Goal: Share content: Share content

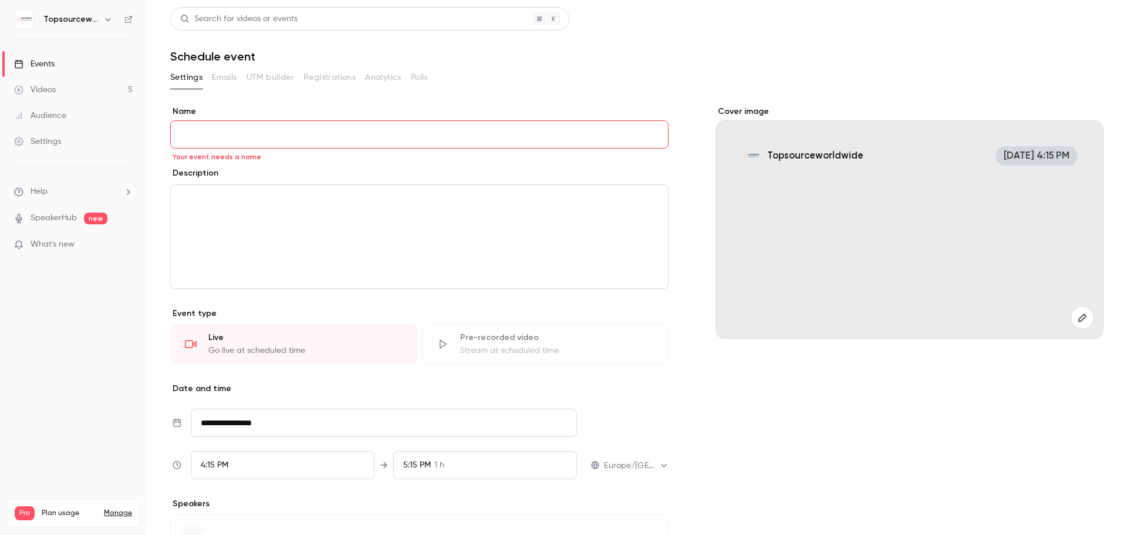
click at [81, 89] on link "Videos 5" at bounding box center [73, 90] width 147 height 26
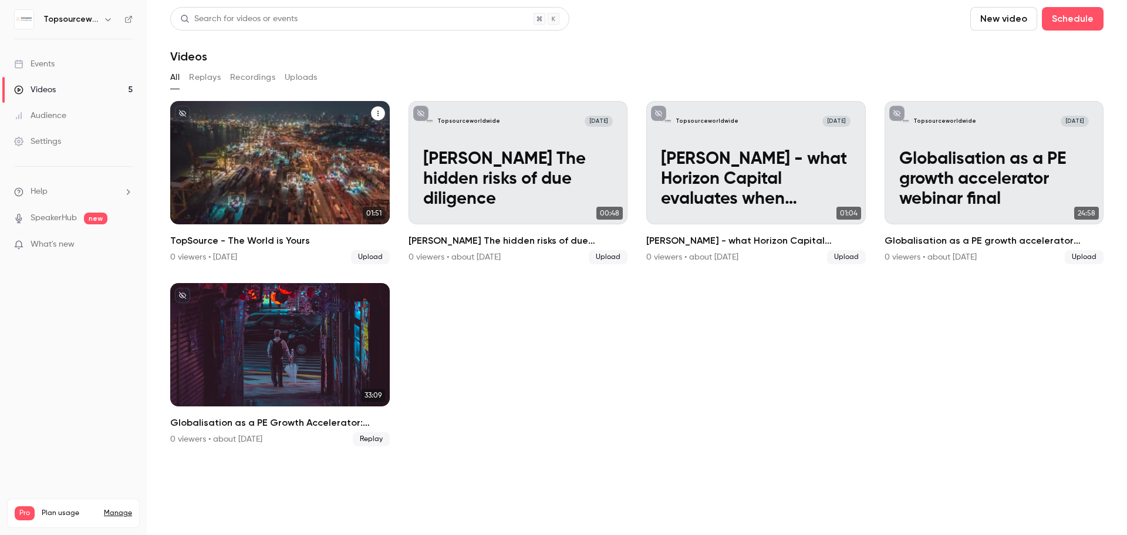
click at [316, 171] on p "TopSource - The World is Yours" at bounding box center [280, 190] width 190 height 40
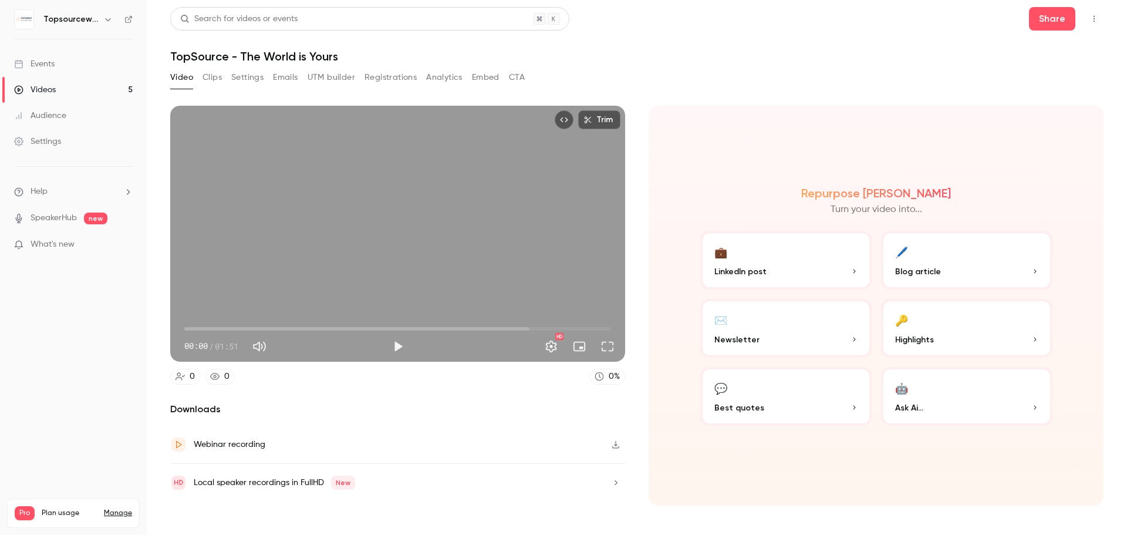
click at [491, 79] on button "Embed" at bounding box center [486, 77] width 28 height 19
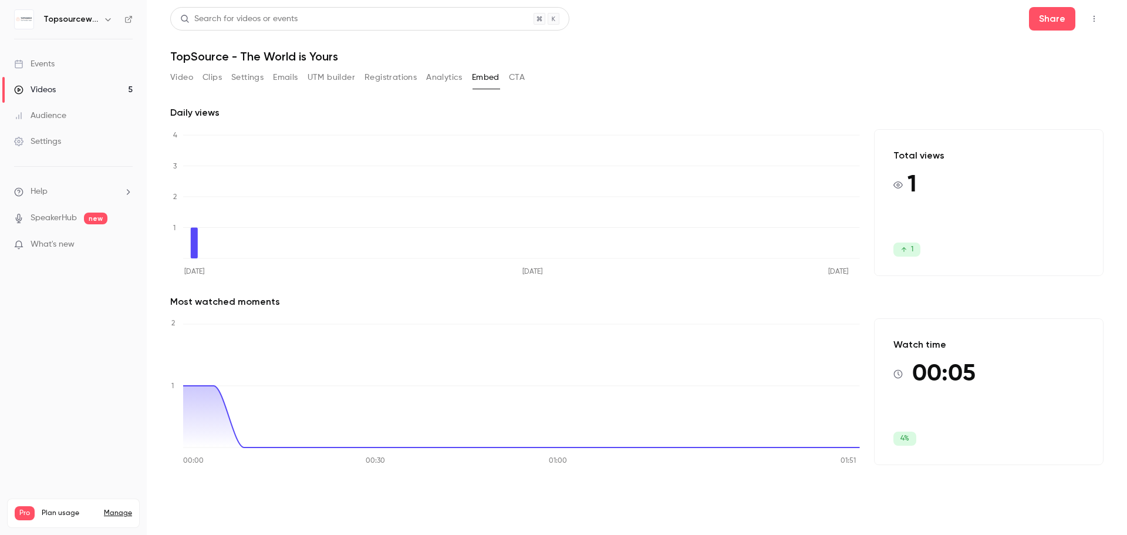
click at [1045, 15] on button "Share" at bounding box center [1052, 18] width 46 height 23
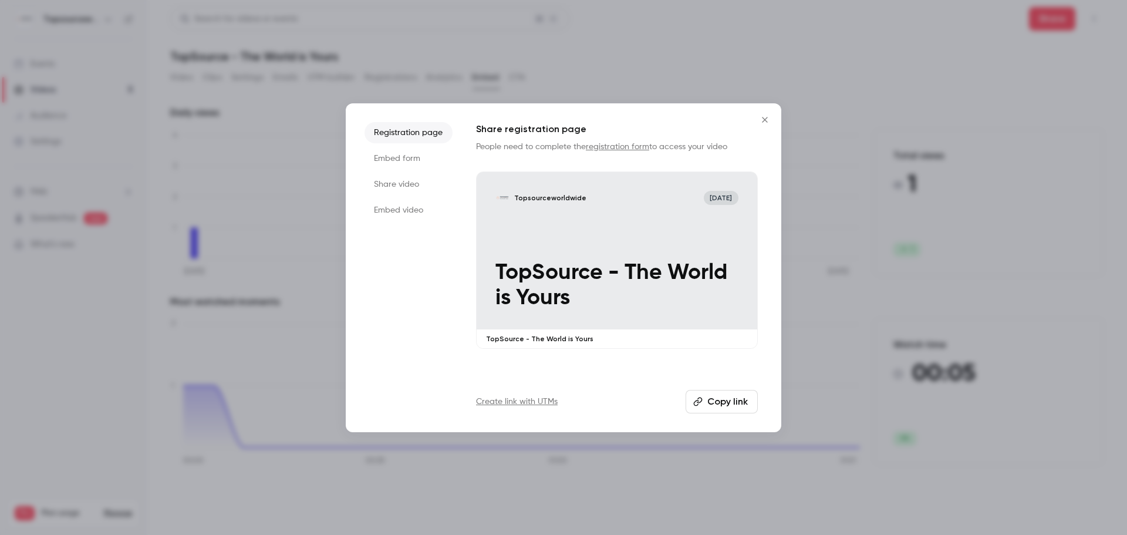
click at [407, 187] on li "Share video" at bounding box center [408, 184] width 88 height 21
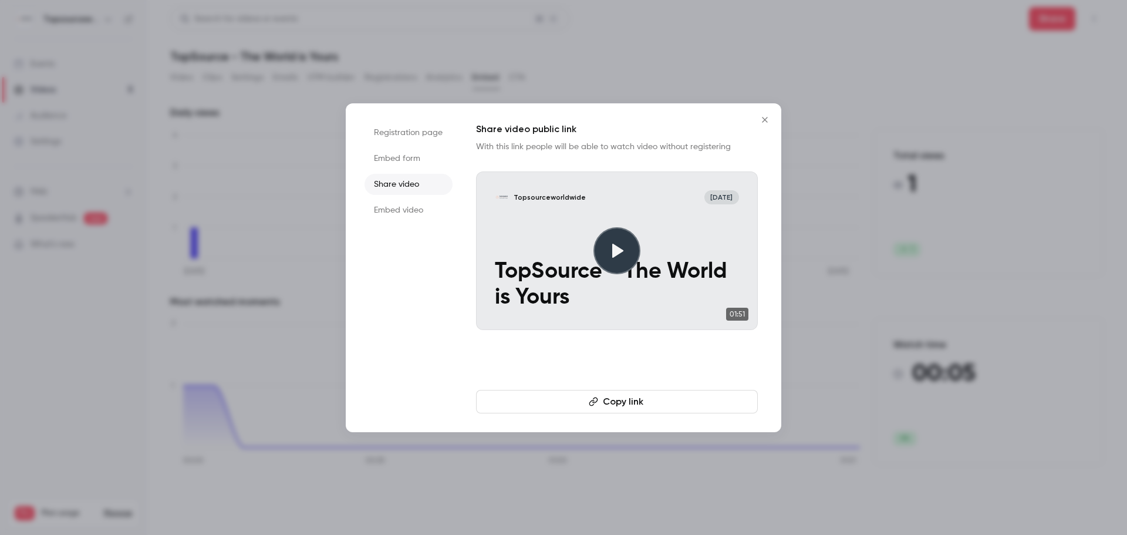
click at [611, 400] on button "Copy link" at bounding box center [617, 401] width 282 height 23
click at [424, 210] on li "Embed video" at bounding box center [408, 210] width 88 height 21
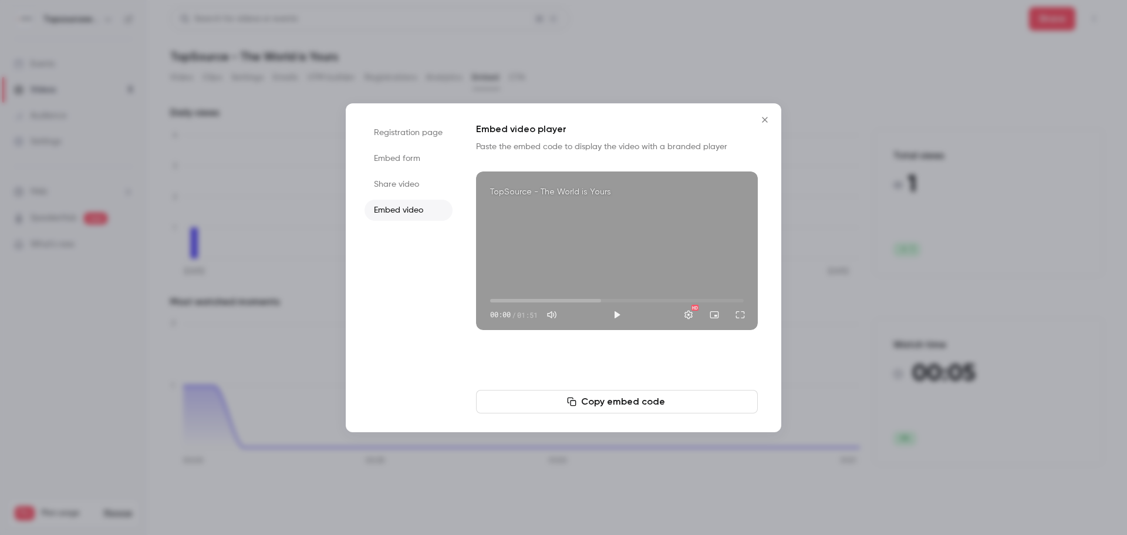
click at [641, 390] on button "Copy embed code" at bounding box center [617, 401] width 282 height 23
